Goal: Task Accomplishment & Management: Use online tool/utility

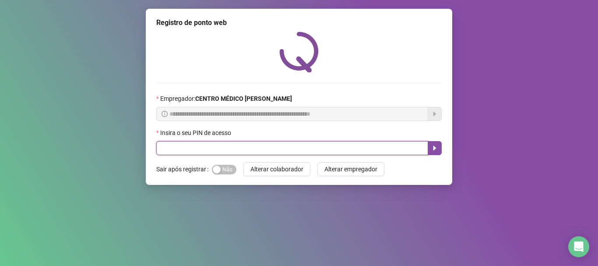
click at [314, 146] on input "text" at bounding box center [292, 148] width 272 height 14
type input "*****"
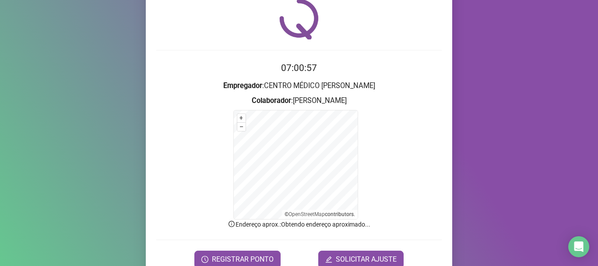
scroll to position [74, 0]
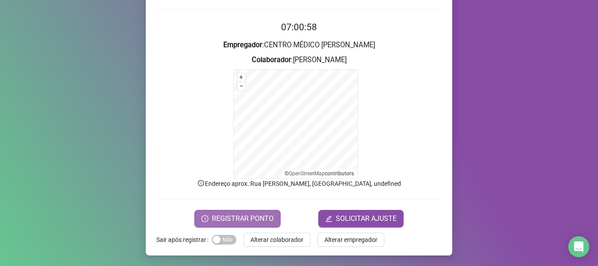
click at [262, 213] on span "REGISTRAR PONTO" at bounding box center [243, 218] width 62 height 11
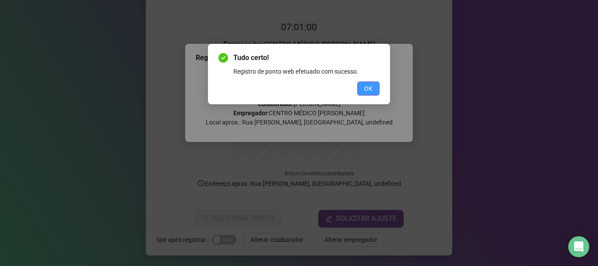
click at [372, 87] on span "OK" at bounding box center [368, 89] width 8 height 10
click at [372, 87] on div "Tudo certo! Registro de ponto web efetuado com sucesso. OK" at bounding box center [299, 133] width 598 height 266
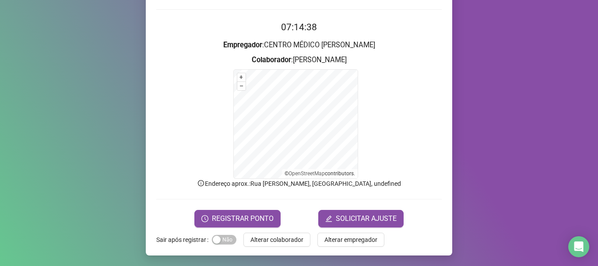
click at [258, 242] on span "Alterar colaborador" at bounding box center [277, 240] width 53 height 10
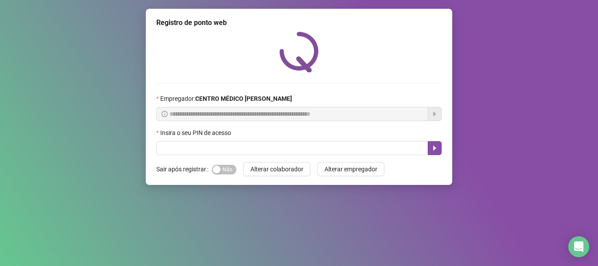
scroll to position [0, 0]
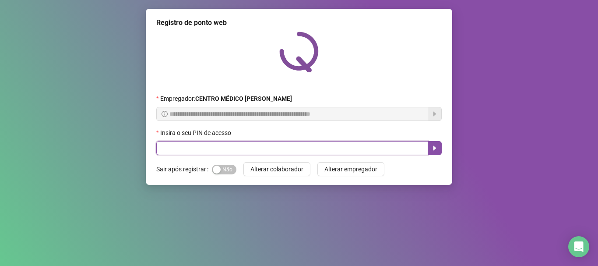
click at [231, 144] on input "text" at bounding box center [292, 148] width 272 height 14
type input "*****"
click at [435, 147] on icon "caret-right" at bounding box center [435, 148] width 7 height 7
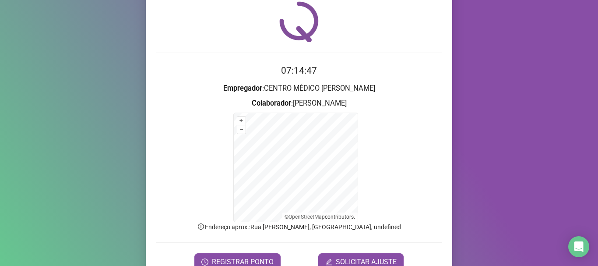
scroll to position [74, 0]
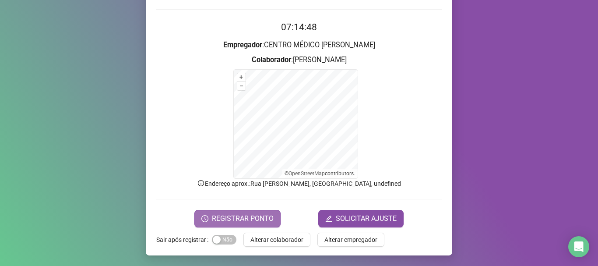
click at [253, 219] on span "REGISTRAR PONTO" at bounding box center [243, 218] width 62 height 11
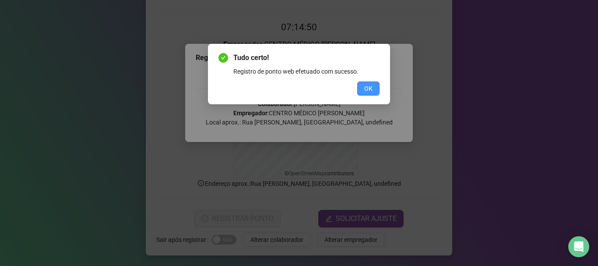
click at [372, 88] on span "OK" at bounding box center [368, 89] width 8 height 10
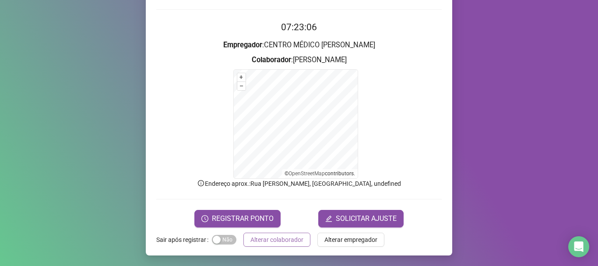
click at [281, 234] on button "Alterar colaborador" at bounding box center [277, 240] width 67 height 14
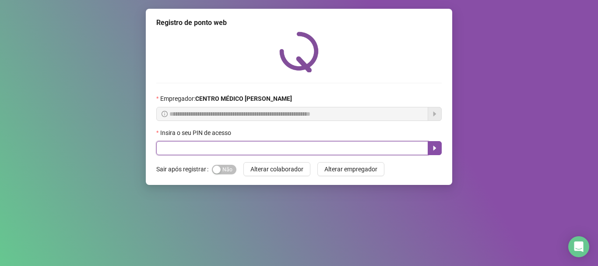
click at [294, 145] on input "text" at bounding box center [292, 148] width 272 height 14
type input "*****"
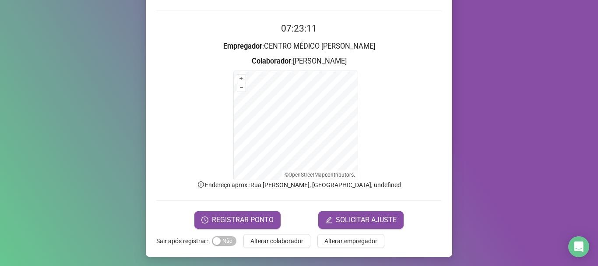
scroll to position [74, 0]
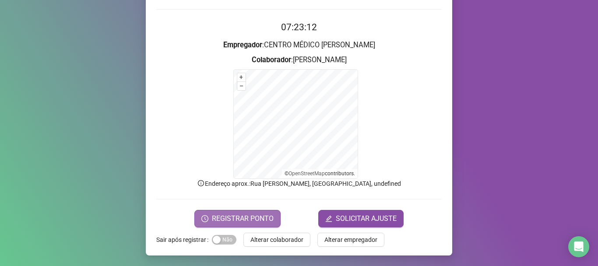
click at [230, 221] on span "REGISTRAR PONTO" at bounding box center [243, 218] width 62 height 11
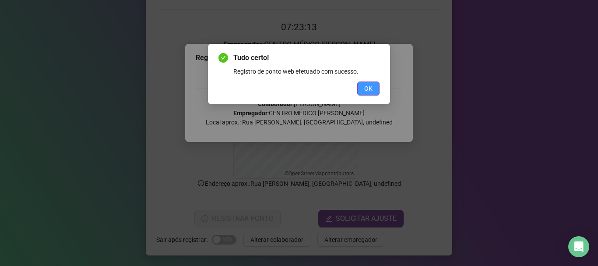
click at [364, 85] on span "OK" at bounding box center [368, 89] width 8 height 10
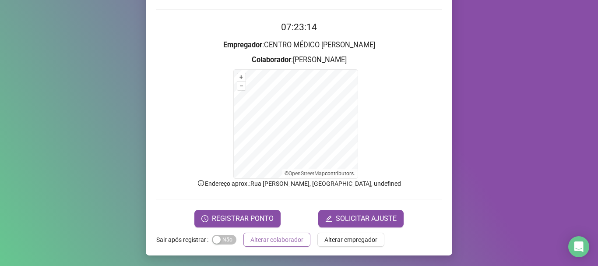
click at [294, 236] on span "Alterar colaborador" at bounding box center [277, 240] width 53 height 10
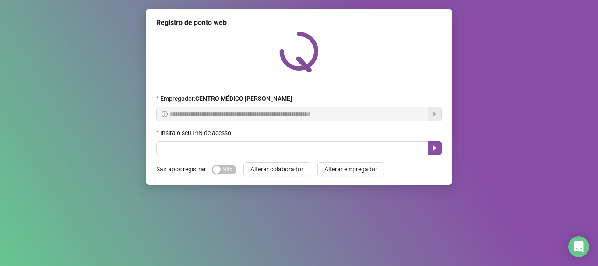
click at [40, 71] on div "**********" at bounding box center [299, 133] width 598 height 266
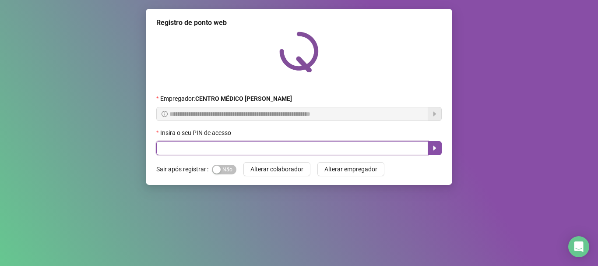
click at [174, 153] on input "text" at bounding box center [292, 148] width 272 height 14
type input "*****"
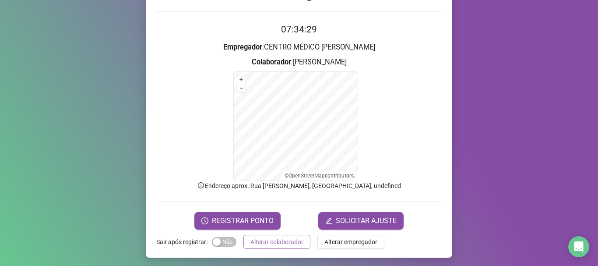
scroll to position [74, 0]
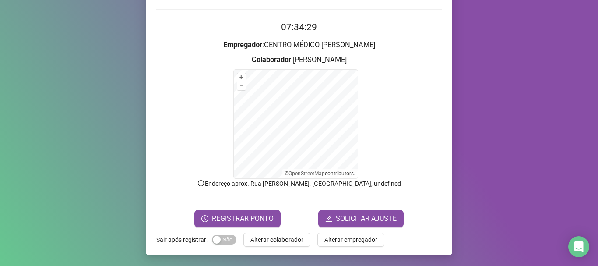
click at [259, 207] on form "07:34:29 Empregador : CENTRO MÉDICO [PERSON_NAME] E [PERSON_NAME] : [PERSON_NAM…" at bounding box center [299, 123] width 286 height 207
click at [259, 213] on span "REGISTRAR PONTO" at bounding box center [243, 218] width 62 height 11
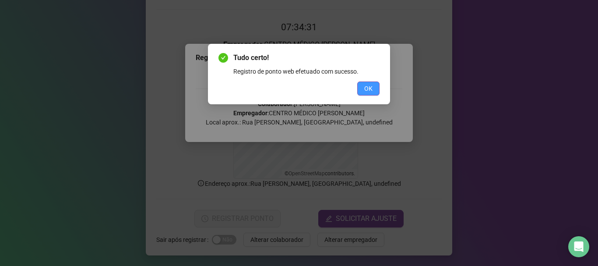
click at [364, 90] on span "OK" at bounding box center [368, 89] width 8 height 10
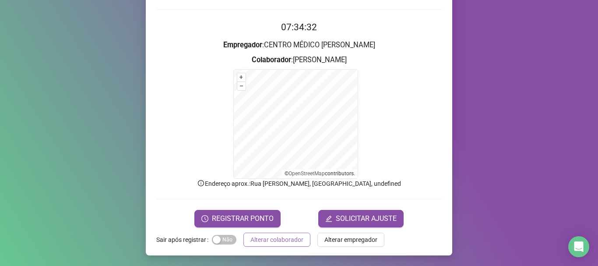
click at [284, 237] on span "Alterar colaborador" at bounding box center [277, 240] width 53 height 10
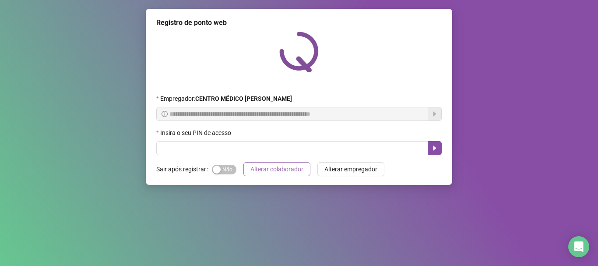
scroll to position [0, 0]
